Goal: Task Accomplishment & Management: Use online tool/utility

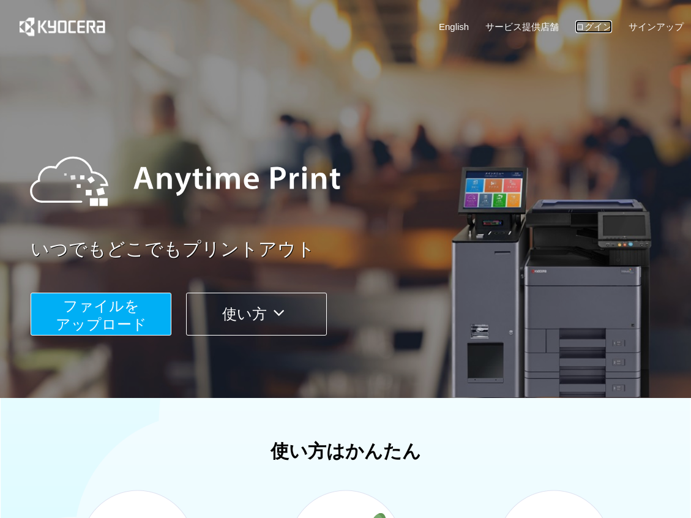
click at [602, 24] on link "ログイン" at bounding box center [593, 26] width 37 height 13
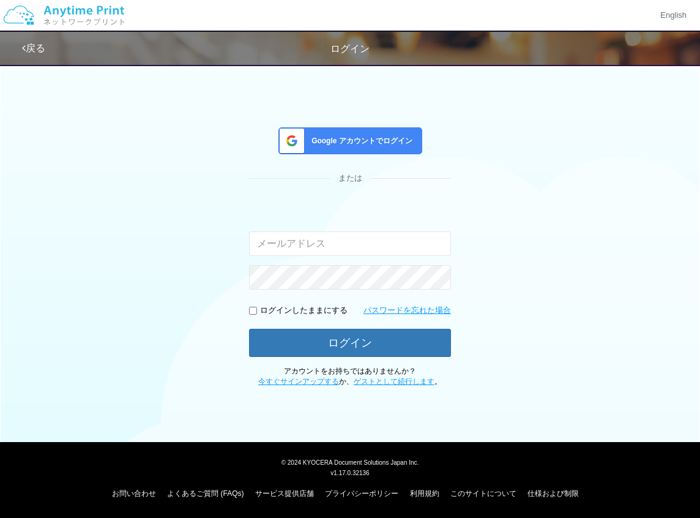
type input "[EMAIL_ADDRESS][DOMAIN_NAME]"
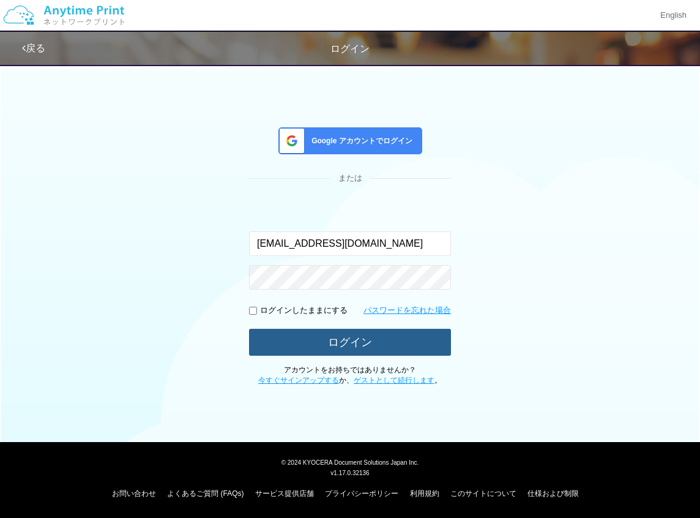
click at [332, 336] on button "ログイン" at bounding box center [350, 342] width 202 height 27
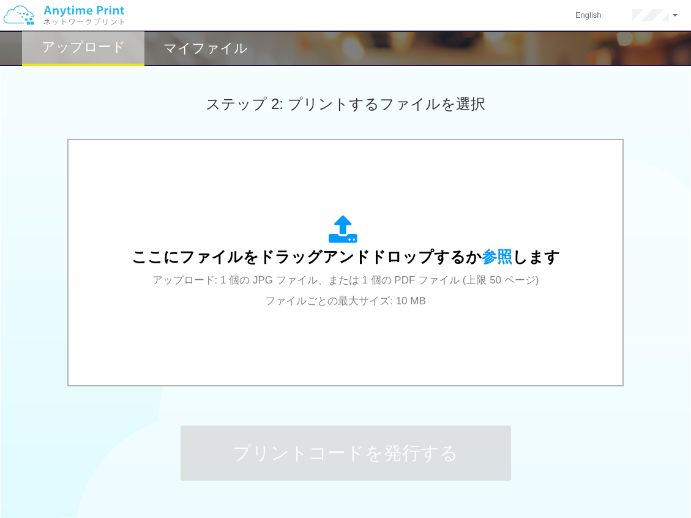
scroll to position [342, 0]
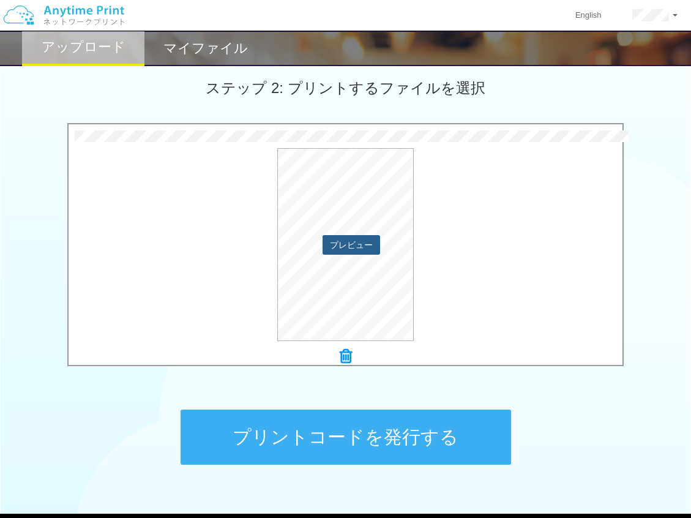
click at [348, 241] on button "プレビュー" at bounding box center [352, 245] width 58 height 20
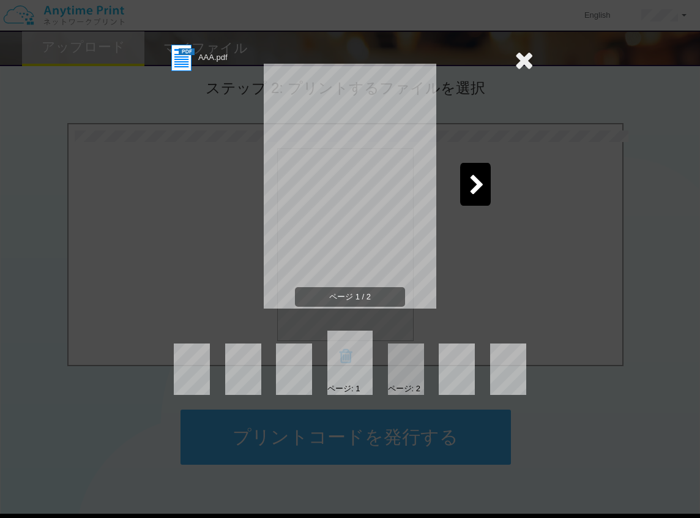
click at [474, 187] on icon at bounding box center [477, 185] width 15 height 21
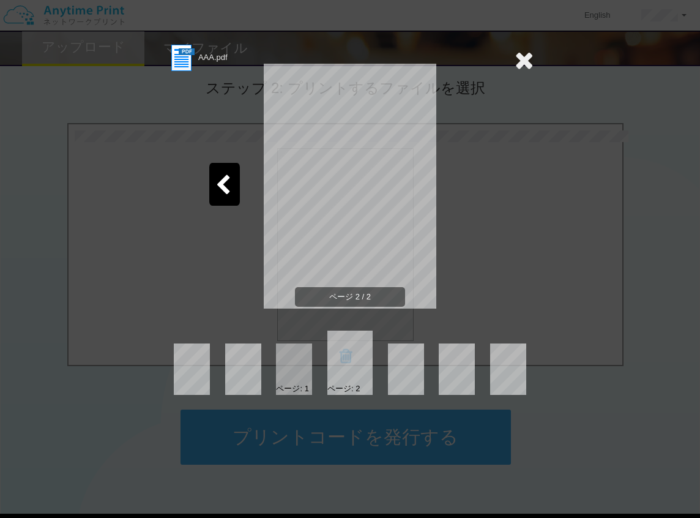
click at [525, 57] on icon at bounding box center [524, 60] width 19 height 24
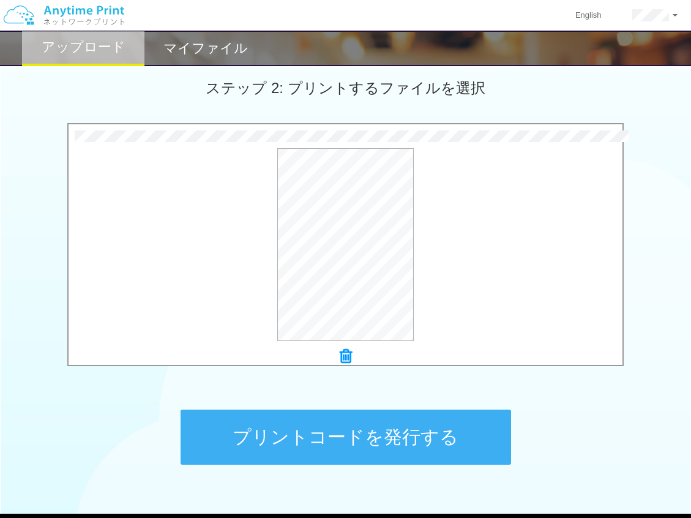
click at [387, 446] on button "プリントコードを発行する" at bounding box center [346, 437] width 331 height 55
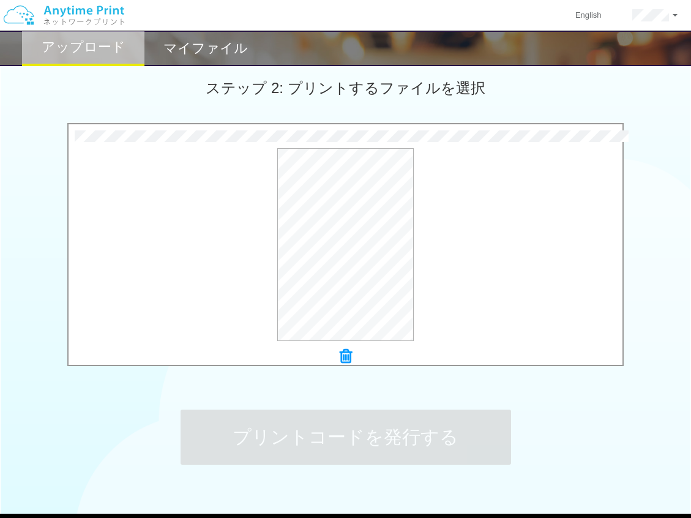
scroll to position [0, 0]
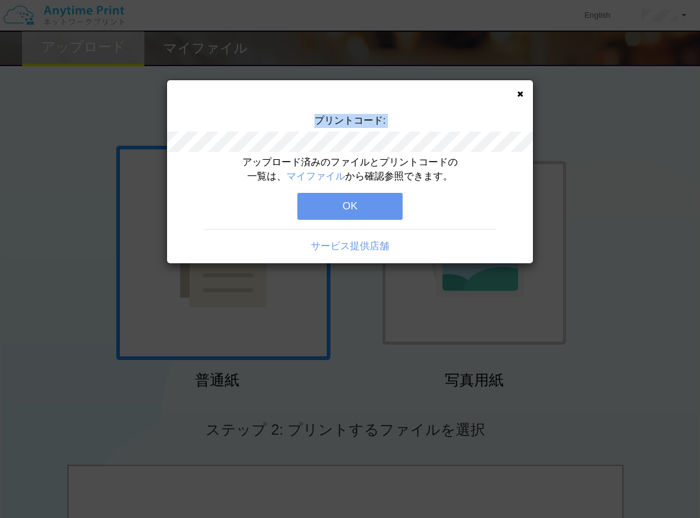
click at [318, 124] on div "プリントコード:" at bounding box center [350, 135] width 366 height 42
click at [520, 95] on icon at bounding box center [520, 94] width 6 height 8
